Goal: Task Accomplishment & Management: Use online tool/utility

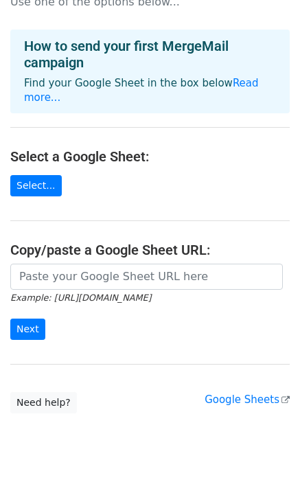
scroll to position [44, 0]
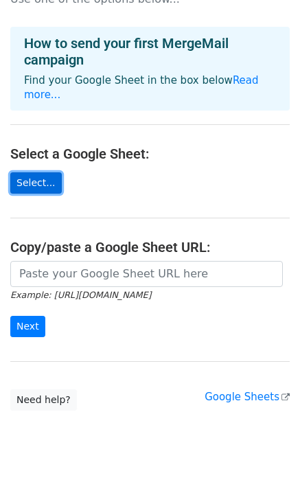
click at [19, 172] on link "Select..." at bounding box center [35, 182] width 51 height 21
click at [43, 172] on link "Select..." at bounding box center [35, 182] width 51 height 21
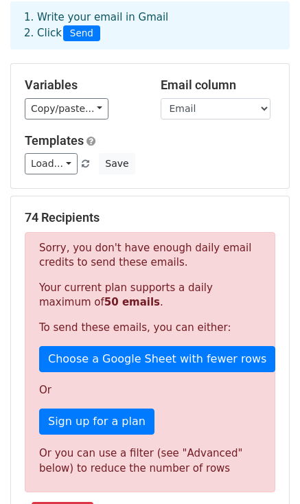
scroll to position [69, 0]
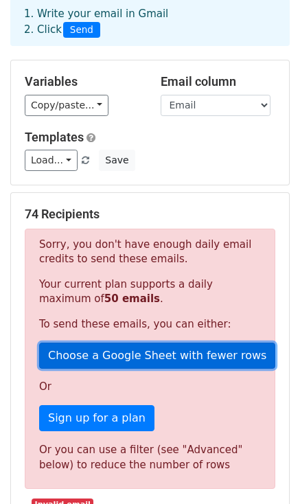
click at [139, 359] on link "Choose a Google Sheet with fewer rows" at bounding box center [157, 356] width 236 height 26
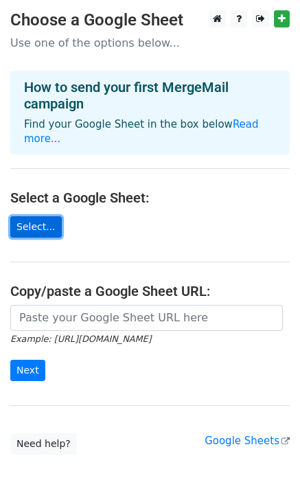
click at [41, 216] on link "Select..." at bounding box center [35, 226] width 51 height 21
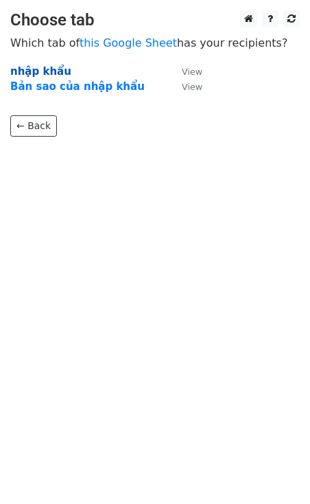
click at [39, 71] on strong "nhập khẩu" at bounding box center [40, 71] width 61 height 12
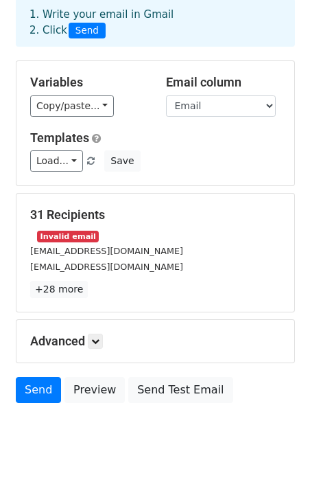
scroll to position [82, 0]
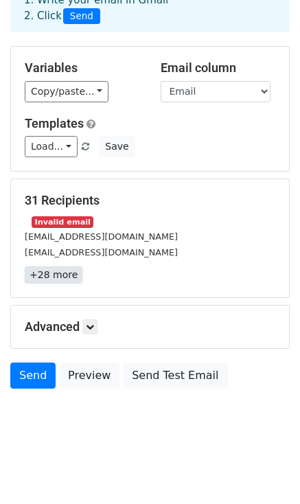
click at [57, 278] on link "+28 more" at bounding box center [54, 274] width 58 height 17
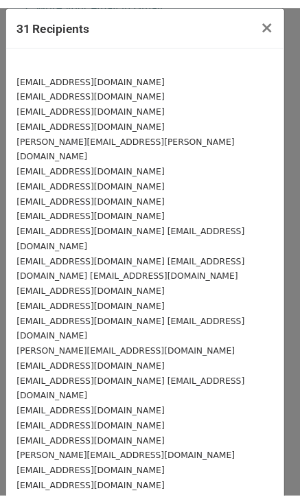
scroll to position [0, 0]
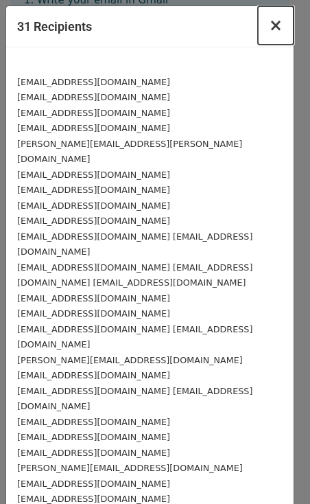
click at [269, 32] on span "×" at bounding box center [276, 25] width 14 height 19
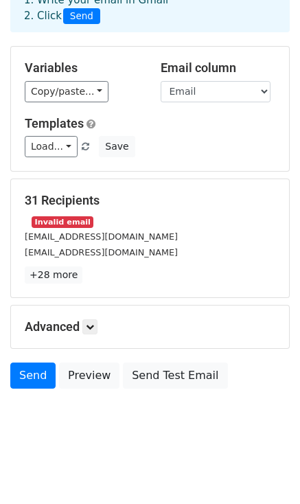
click at [56, 222] on small "Invalid email" at bounding box center [63, 222] width 62 height 12
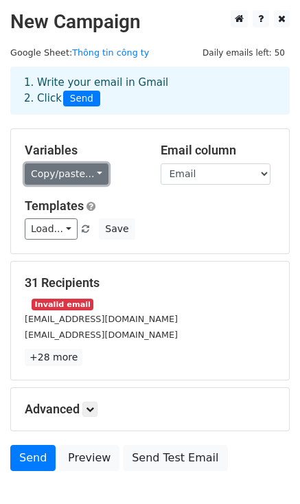
click at [68, 178] on link "Copy/paste..." at bounding box center [67, 173] width 84 height 21
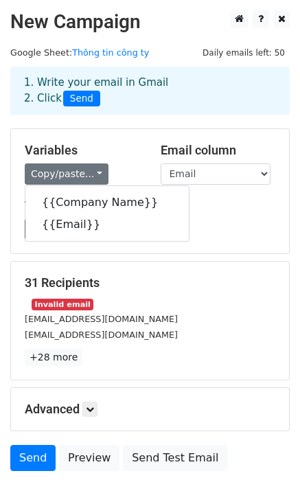
click at [92, 143] on h5 "Variables" at bounding box center [82, 150] width 115 height 15
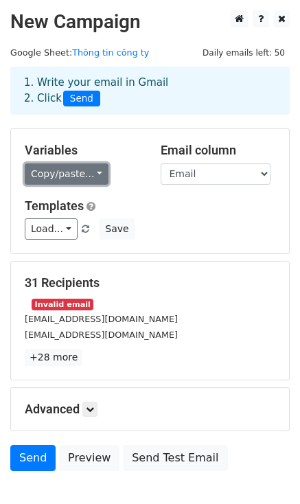
click at [58, 172] on link "Copy/paste..." at bounding box center [67, 173] width 84 height 21
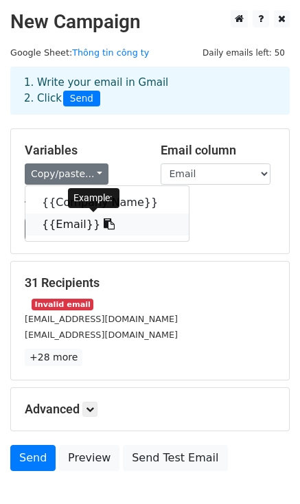
click at [69, 225] on link "{{Email}}" at bounding box center [106, 225] width 163 height 22
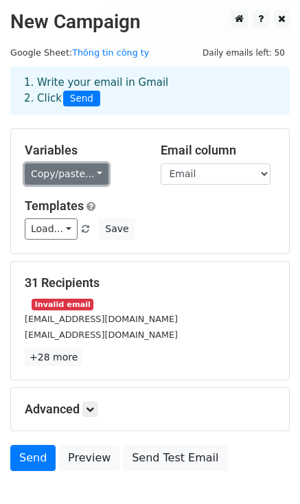
click at [57, 175] on link "Copy/paste..." at bounding box center [67, 173] width 84 height 21
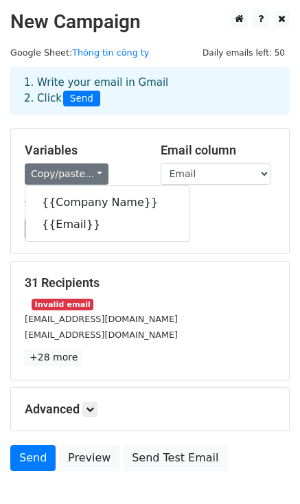
click at [115, 133] on div "Variables Copy/paste... {{Company Name}} {{Email}} Email column Company Name Em…" at bounding box center [150, 191] width 278 height 124
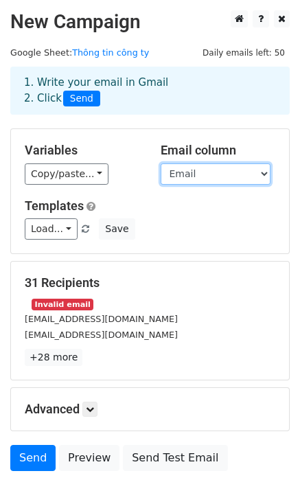
click at [194, 179] on select "Company Name Email" at bounding box center [216, 173] width 110 height 21
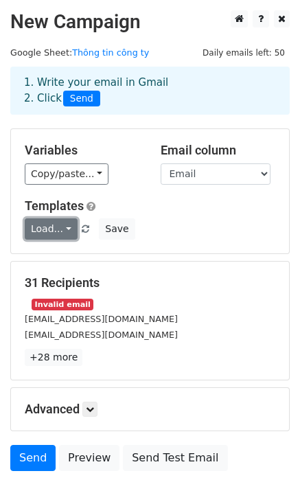
click at [54, 238] on link "Load..." at bounding box center [51, 228] width 53 height 21
click at [49, 236] on link "Load..." at bounding box center [51, 228] width 53 height 21
click at [147, 221] on div "Load... No templates saved Save" at bounding box center [149, 228] width 271 height 21
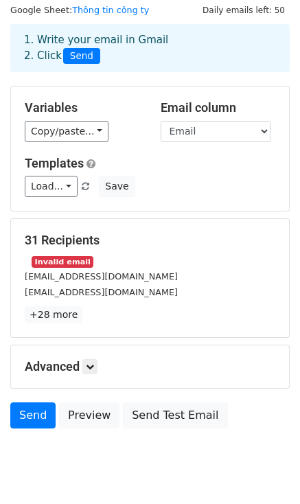
scroll to position [82, 0]
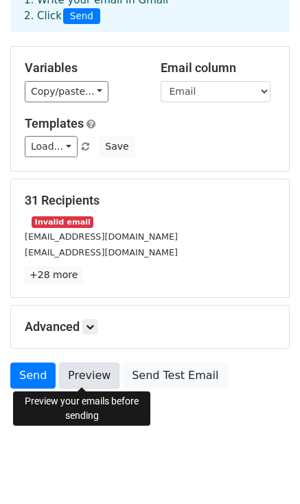
click at [85, 374] on link "Preview" at bounding box center [89, 376] width 60 height 26
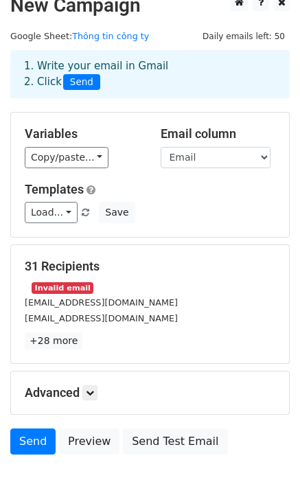
scroll to position [14, 0]
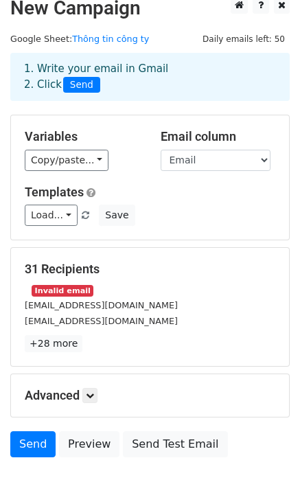
click at [59, 282] on div "​ Invalid email" at bounding box center [149, 290] width 271 height 16
click at [58, 290] on small "Invalid email" at bounding box center [63, 291] width 62 height 12
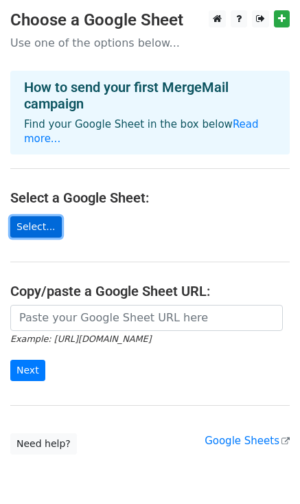
click at [38, 216] on link "Select..." at bounding box center [35, 226] width 51 height 21
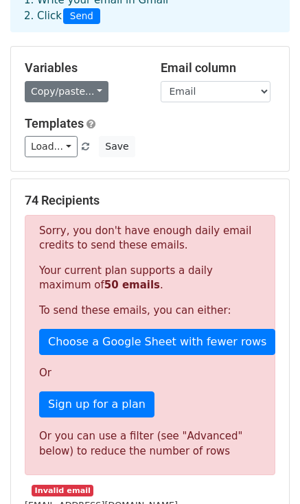
scroll to position [137, 0]
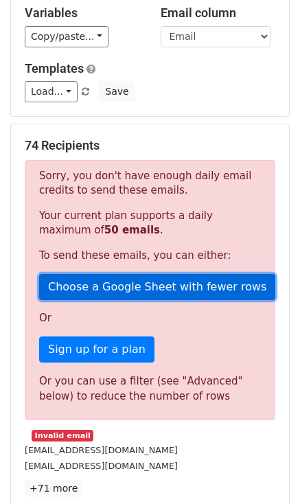
click at [109, 297] on link "Choose a Google Sheet with fewer rows" at bounding box center [157, 287] width 236 height 26
click at [93, 290] on link "Choose a Google Sheet with fewer rows" at bounding box center [157, 287] width 236 height 26
click at [125, 292] on link "Choose a Google Sheet with fewer rows" at bounding box center [157, 287] width 236 height 26
click at [116, 285] on link "Choose a Google Sheet with fewer rows" at bounding box center [157, 287] width 236 height 26
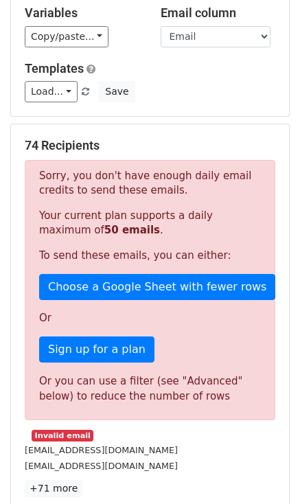
click at [137, 126] on div "74 Recipients Sorry, you don't have enough daily email credits to send these em…" at bounding box center [150, 317] width 278 height 387
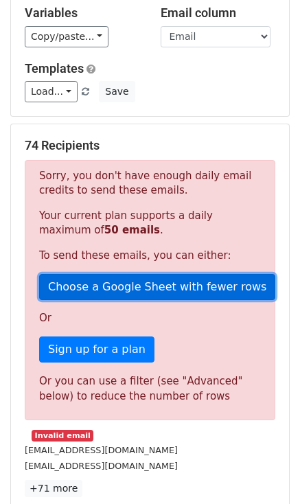
click at [127, 288] on link "Choose a Google Sheet with fewer rows" at bounding box center [157, 287] width 236 height 26
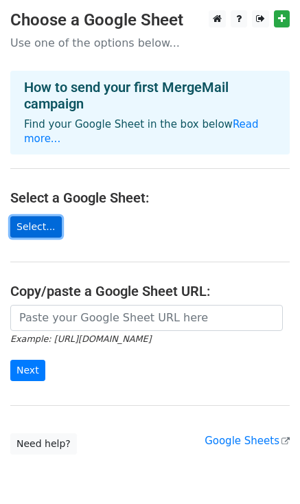
click at [47, 216] on link "Select..." at bounding box center [35, 226] width 51 height 21
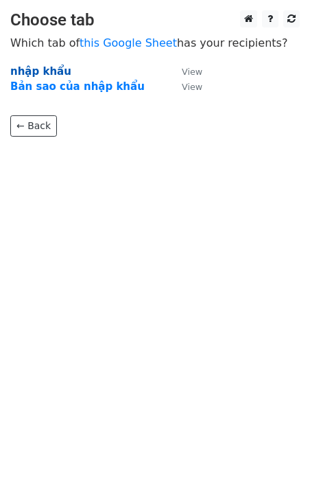
click at [46, 71] on strong "nhập khẩu" at bounding box center [40, 71] width 61 height 12
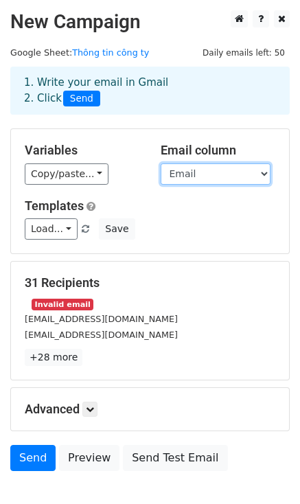
click at [184, 174] on select "Company Name Email" at bounding box center [216, 173] width 110 height 21
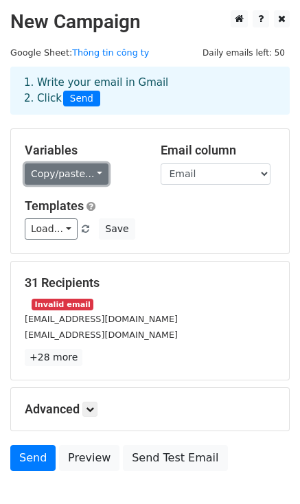
click at [83, 171] on link "Copy/paste..." at bounding box center [67, 173] width 84 height 21
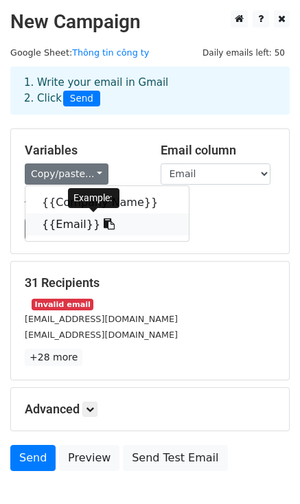
click at [67, 225] on link "{{Email}}" at bounding box center [106, 225] width 163 height 22
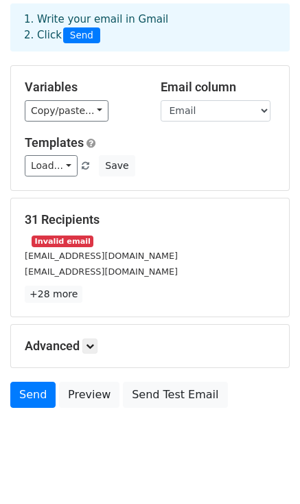
scroll to position [69, 0]
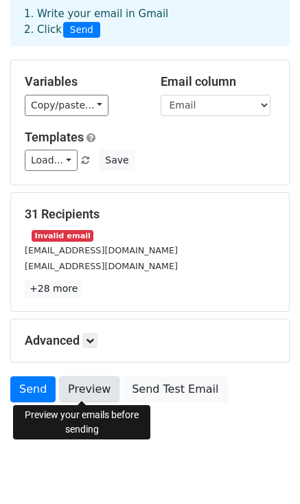
click at [88, 392] on link "Preview" at bounding box center [89, 389] width 60 height 26
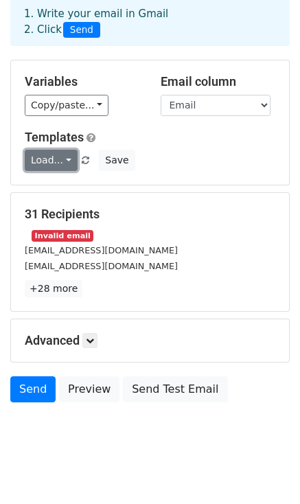
click at [61, 161] on link "Load..." at bounding box center [51, 160] width 53 height 21
click at [56, 163] on link "Load..." at bounding box center [51, 160] width 53 height 21
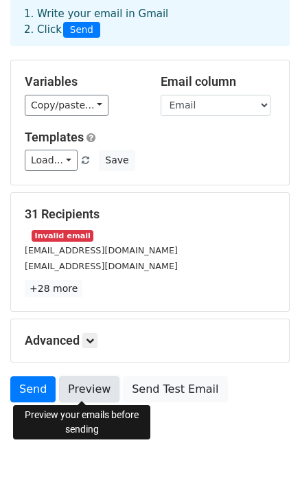
click at [72, 391] on link "Preview" at bounding box center [89, 389] width 60 height 26
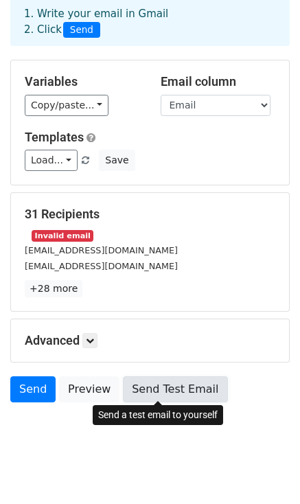
click at [183, 384] on link "Send Test Email" at bounding box center [175, 389] width 104 height 26
click at [176, 394] on link "Send Test Email" at bounding box center [175, 389] width 104 height 26
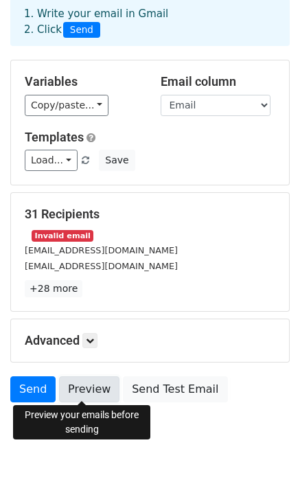
click at [84, 396] on link "Preview" at bounding box center [89, 389] width 60 height 26
click at [71, 392] on link "Preview" at bounding box center [89, 389] width 60 height 26
click at [77, 382] on link "Preview" at bounding box center [89, 389] width 60 height 26
click at [73, 384] on link "Preview" at bounding box center [89, 389] width 60 height 26
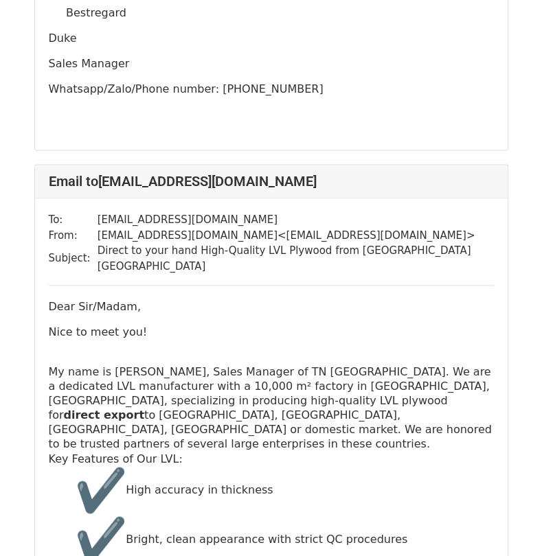
scroll to position [893, 0]
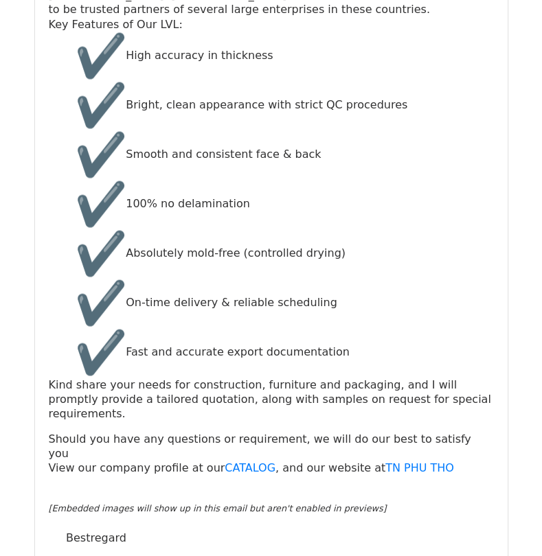
scroll to position [1305, 0]
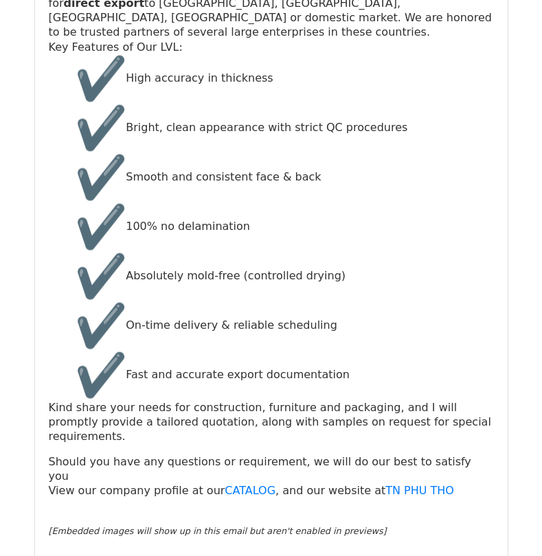
click at [93, 350] on img "✔" at bounding box center [100, 374] width 49 height 49
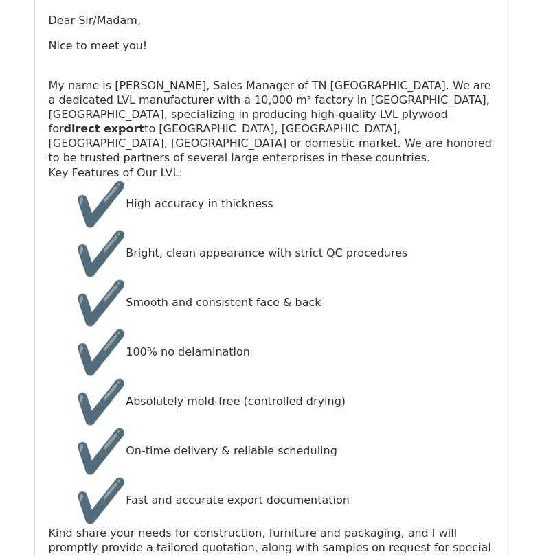
scroll to position [1167, 0]
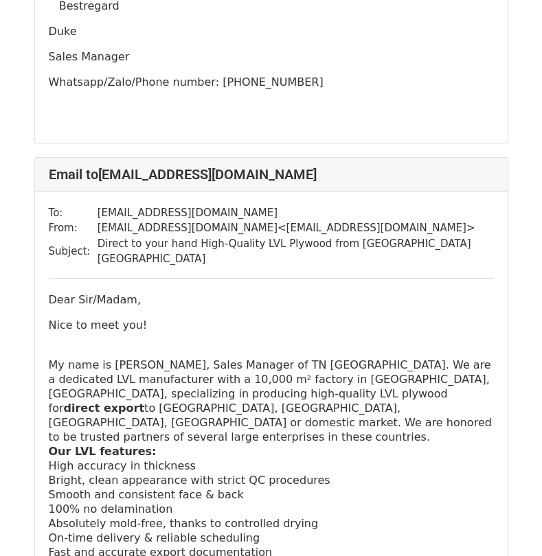
scroll to position [5218, 0]
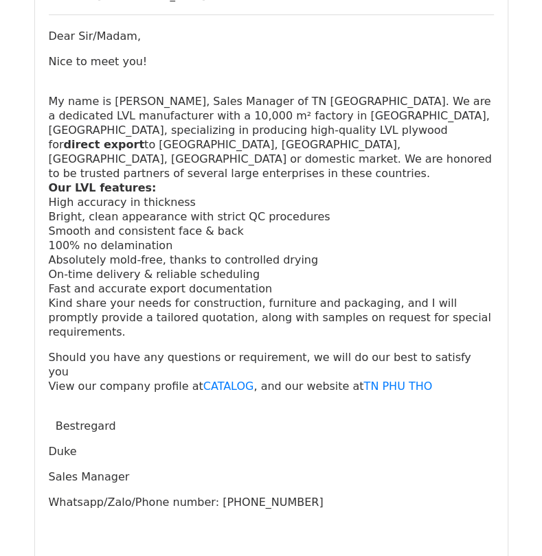
scroll to position [206, 0]
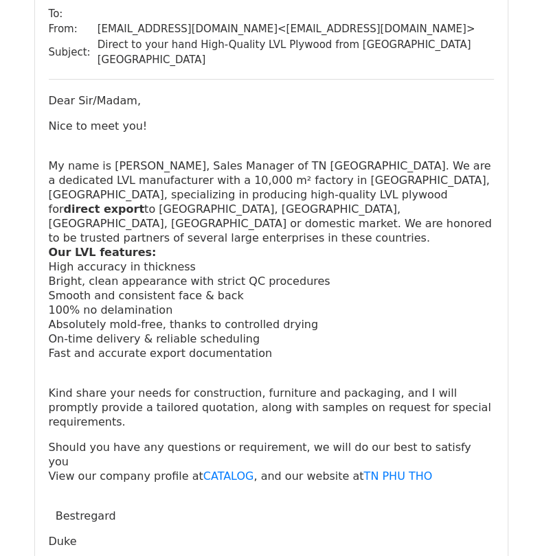
scroll to position [137, 0]
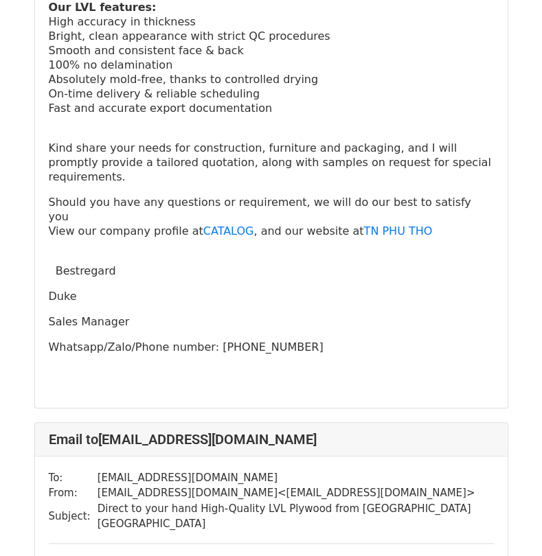
scroll to position [412, 0]
